Goal: Check status: Check status

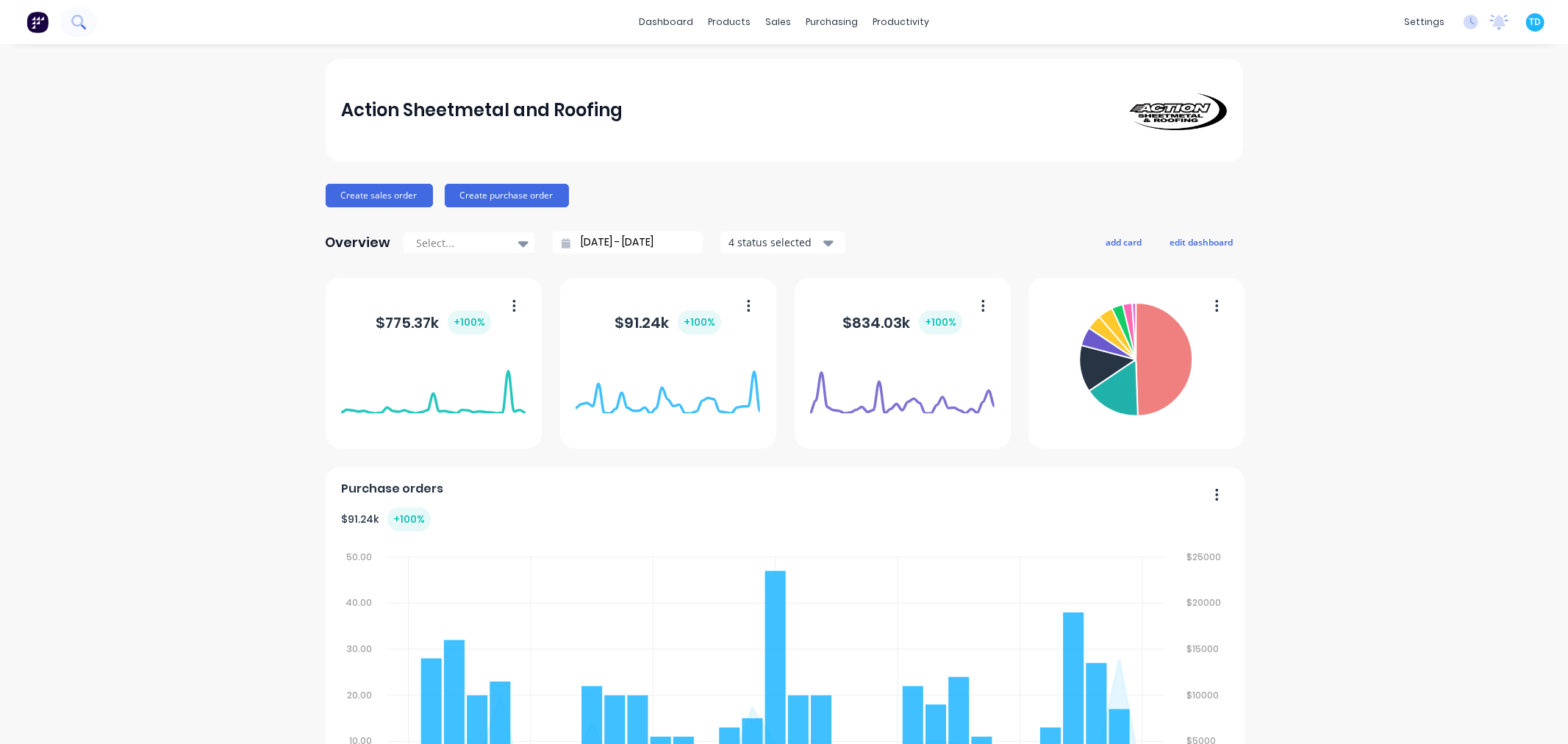
click at [94, 27] on button at bounding box center [78, 22] width 36 height 30
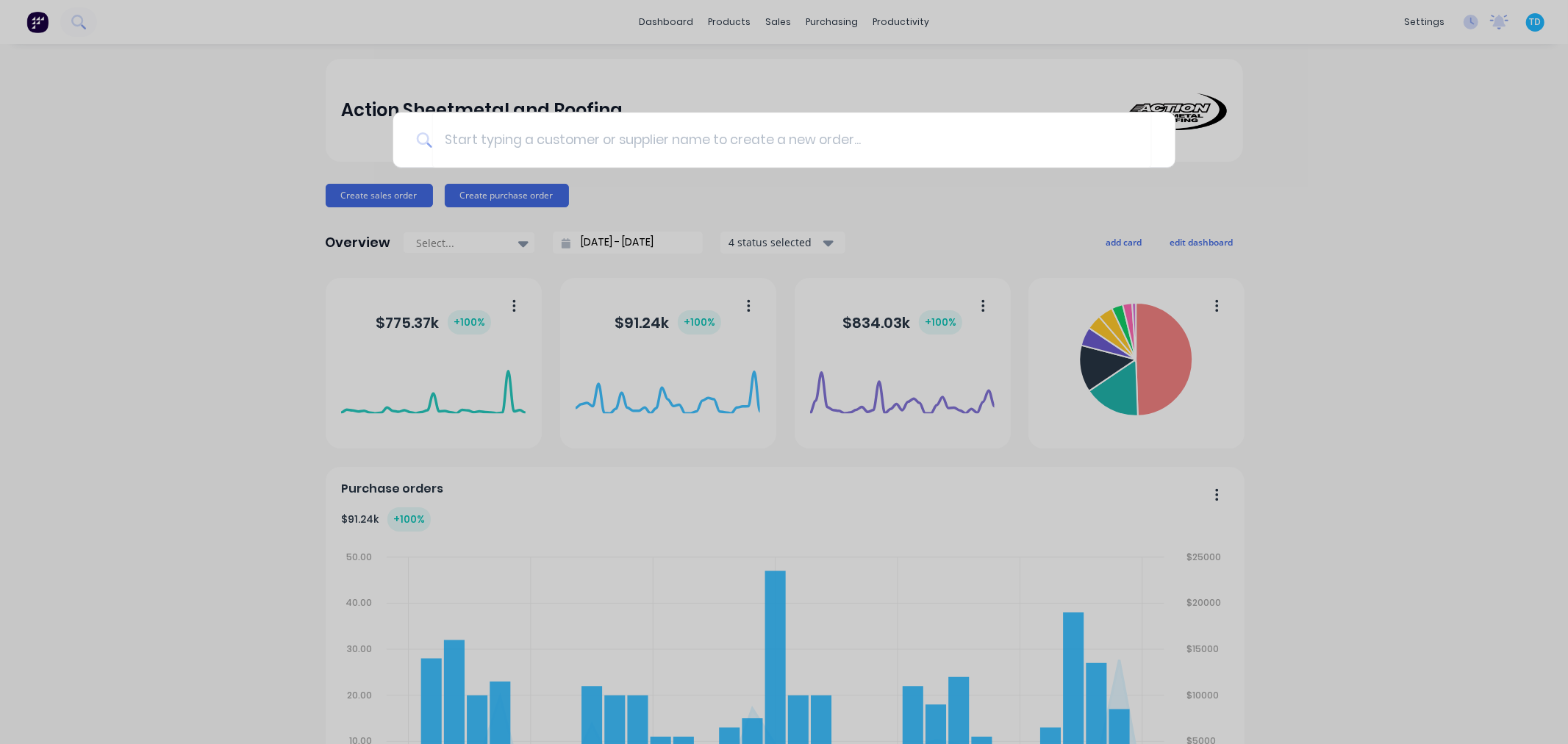
click at [1007, 207] on div at bounding box center [784, 372] width 1568 height 744
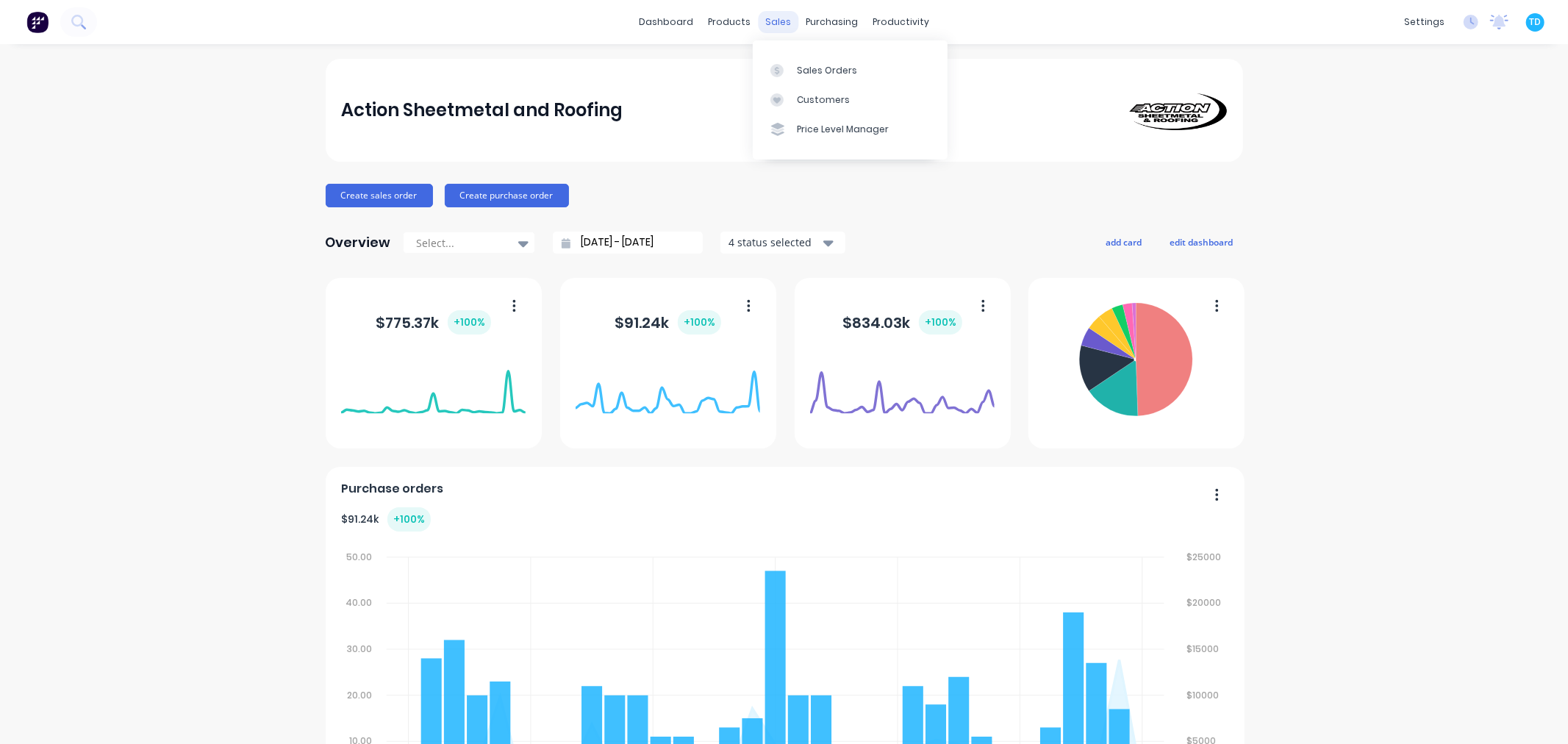
click at [763, 16] on div "sales" at bounding box center [778, 22] width 40 height 22
click at [807, 74] on div "Sales Orders" at bounding box center [826, 71] width 60 height 13
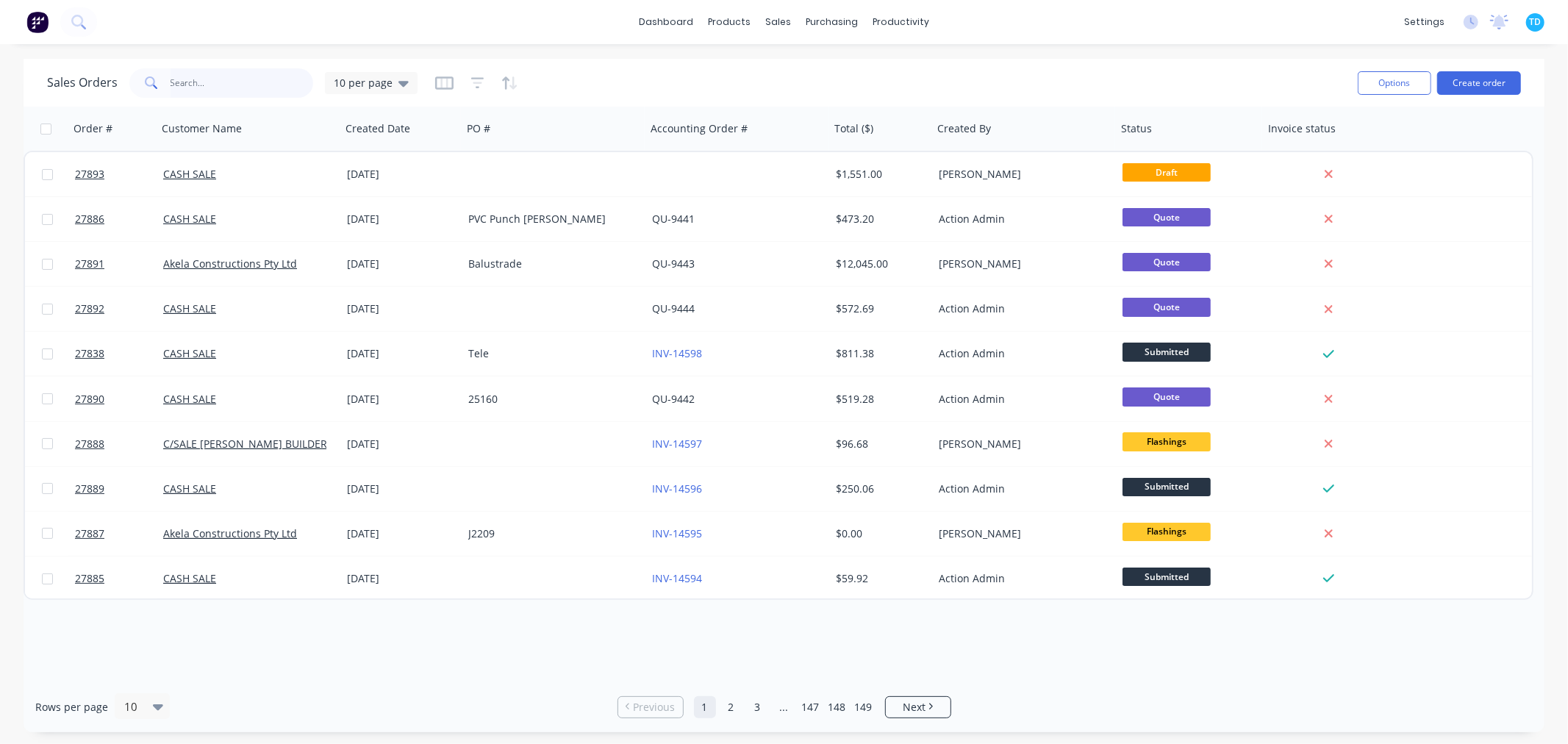
click at [247, 86] on input "text" at bounding box center [242, 83] width 143 height 30
type input "7337"
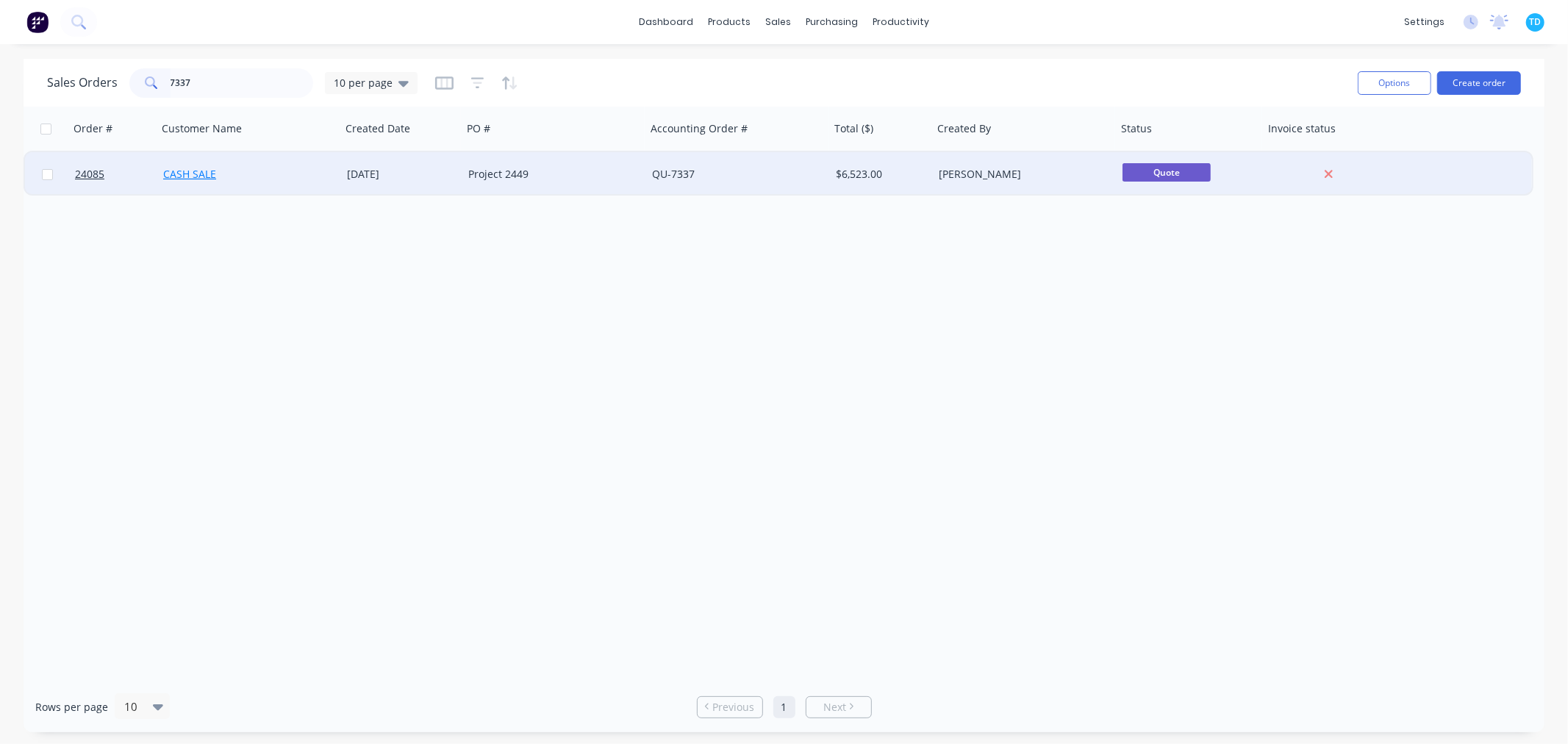
click at [206, 173] on link "CASH SALE" at bounding box center [189, 174] width 53 height 14
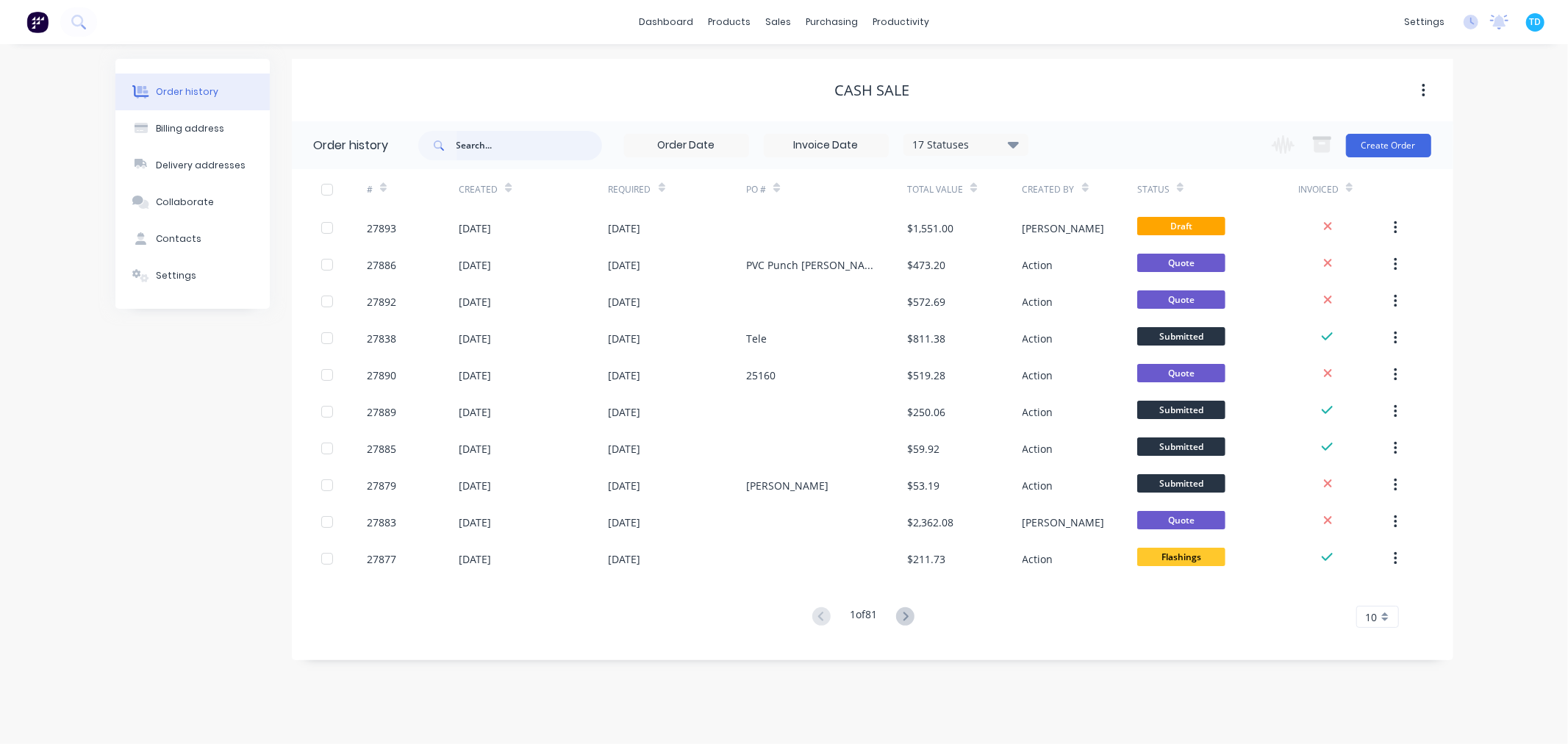
click at [490, 145] on input "text" at bounding box center [529, 146] width 146 height 30
type input "7337"
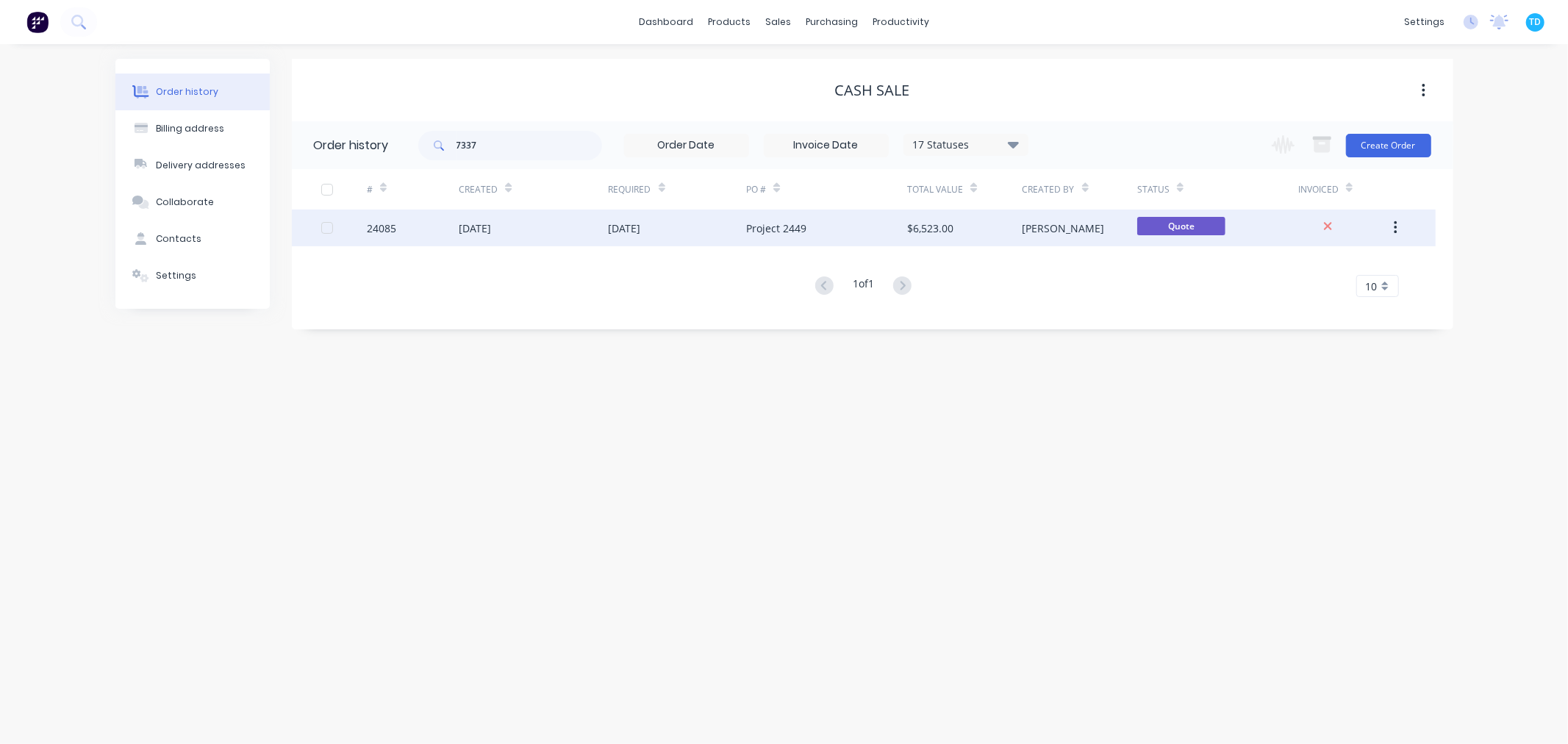
click at [699, 226] on div "[DATE]" at bounding box center [678, 227] width 138 height 36
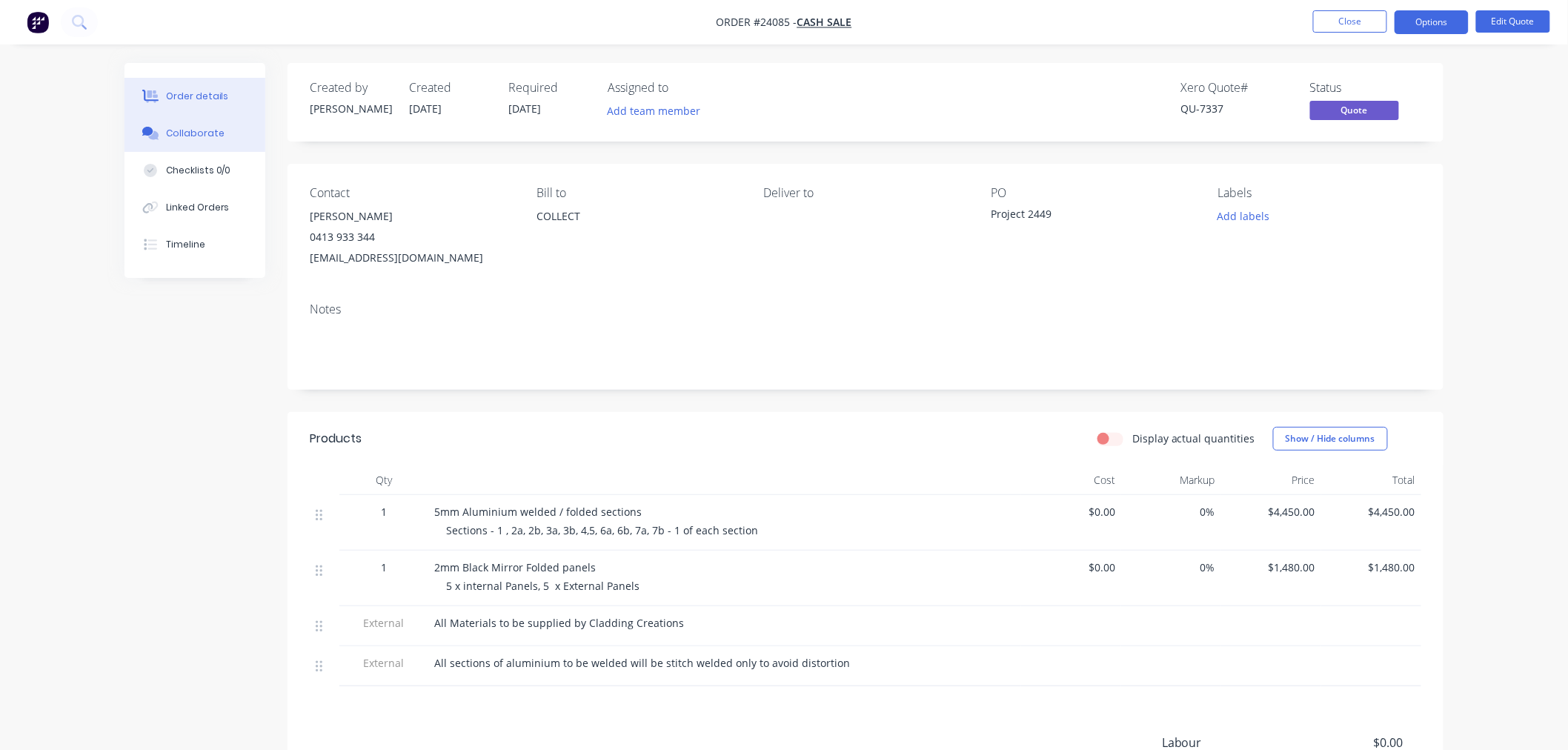
click at [190, 136] on div "Collaborate" at bounding box center [196, 133] width 58 height 13
